Goal: Task Accomplishment & Management: Manage account settings

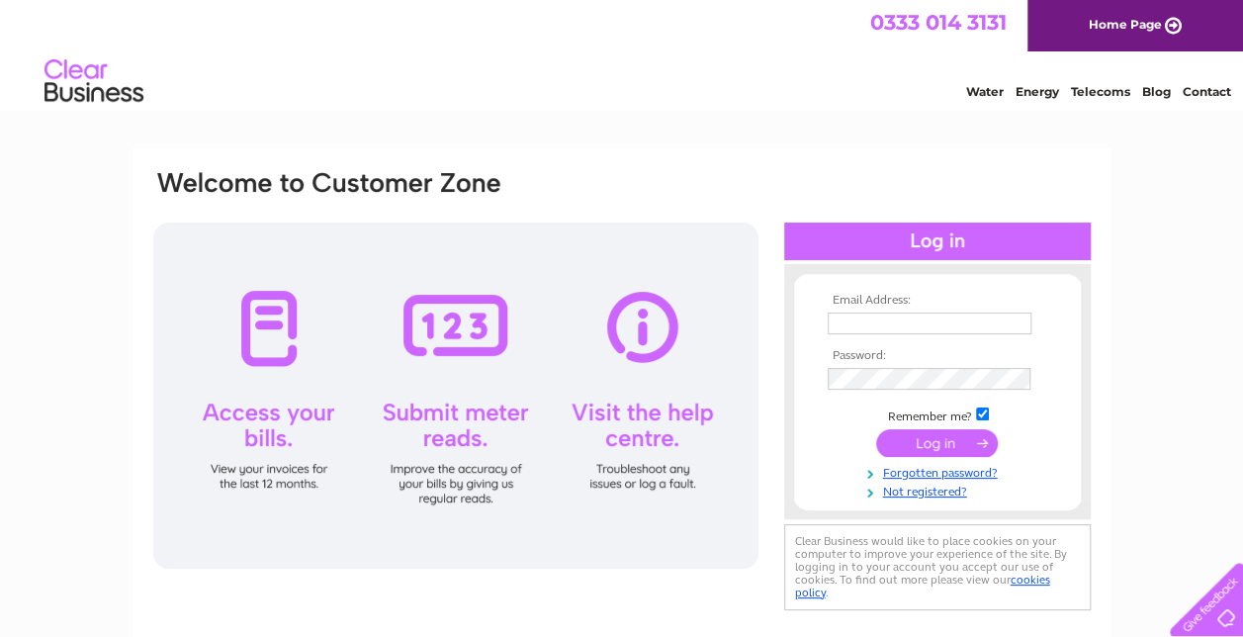
type input "[EMAIL_ADDRESS][DOMAIN_NAME]"
click at [940, 445] on input "submit" at bounding box center [937, 443] width 122 height 28
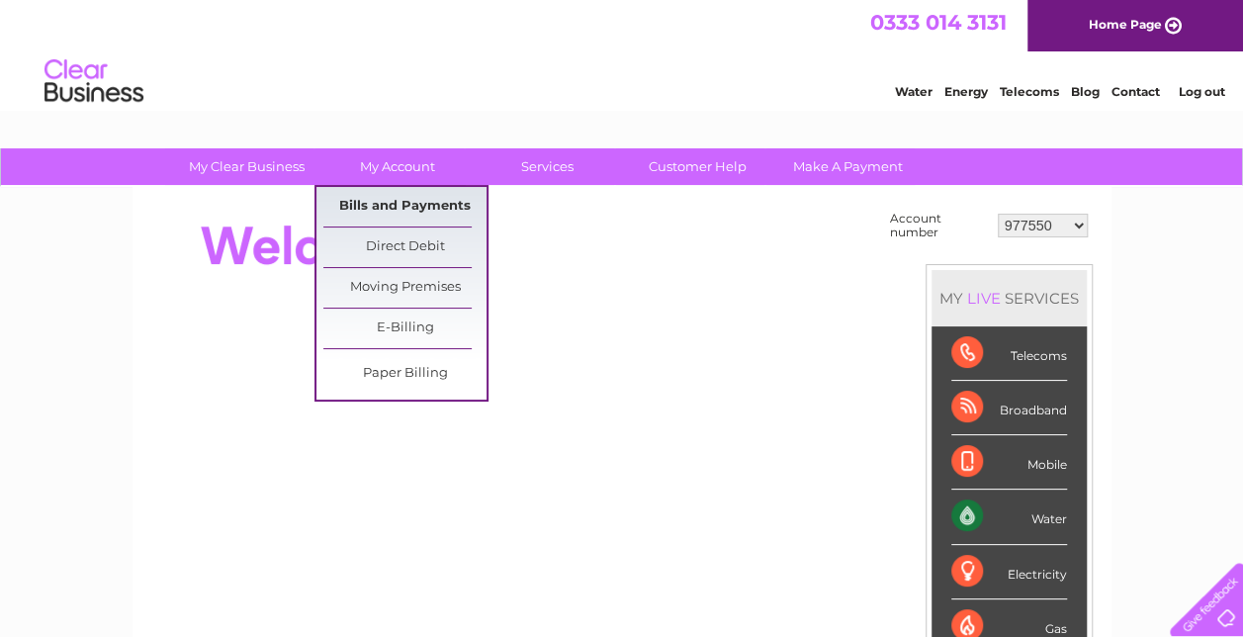
click at [417, 203] on link "Bills and Payments" at bounding box center [404, 207] width 163 height 40
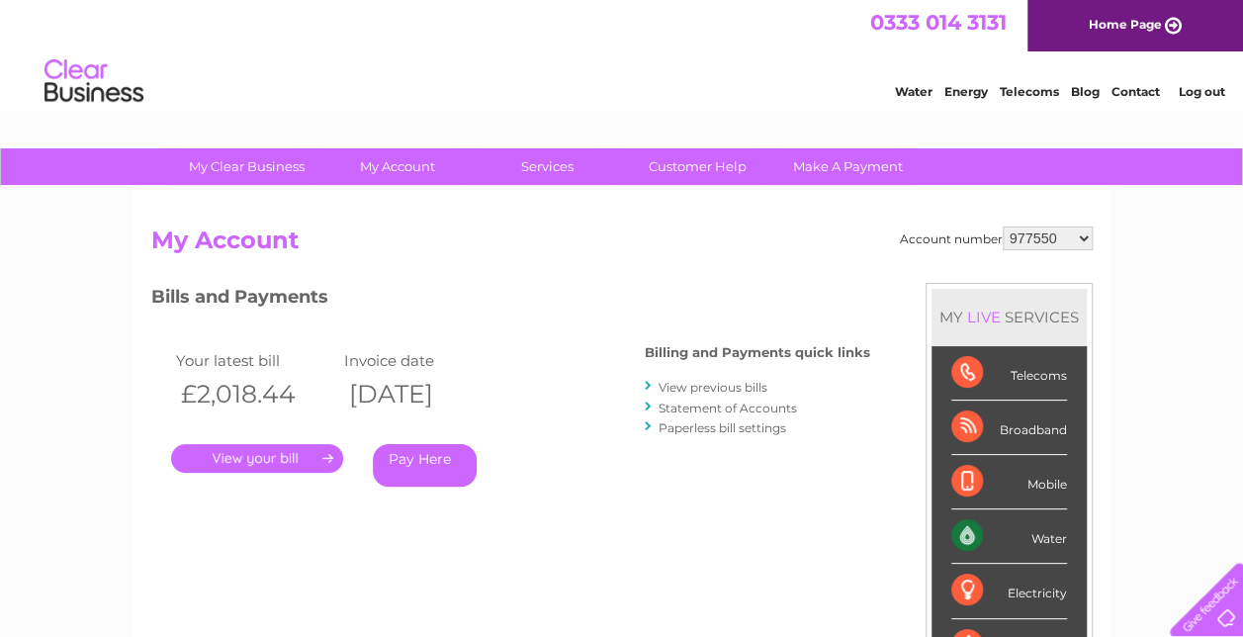
click at [310, 455] on link "." at bounding box center [257, 458] width 172 height 29
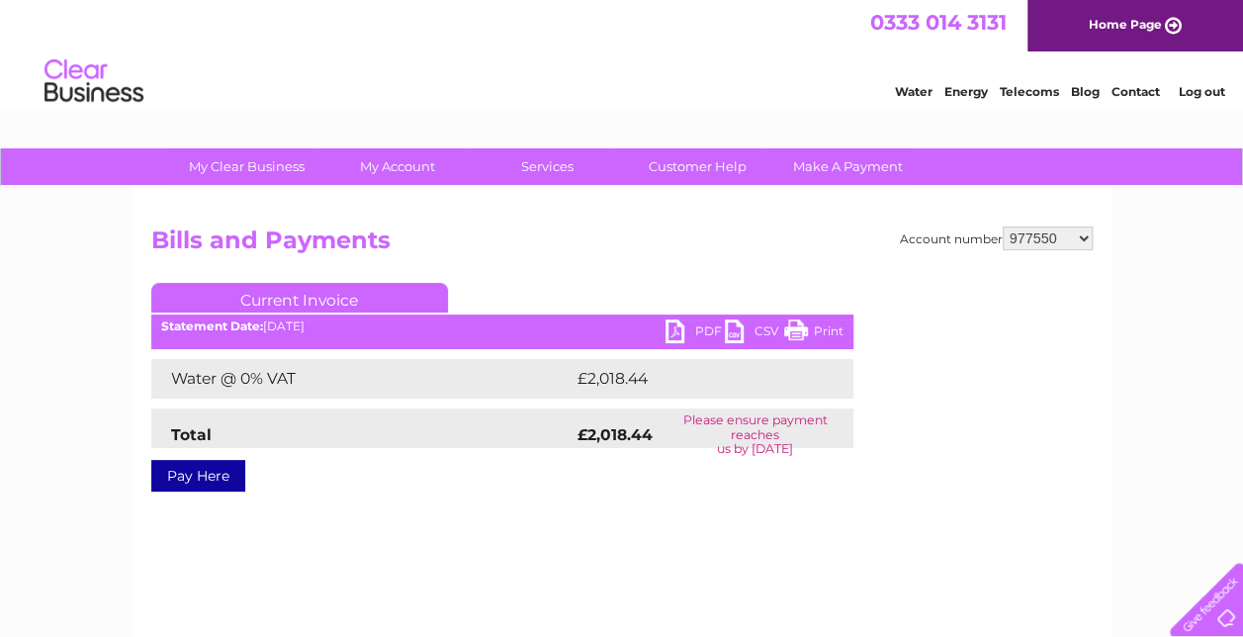
click at [689, 330] on link "PDF" at bounding box center [694, 333] width 59 height 29
